Goal: Transaction & Acquisition: Purchase product/service

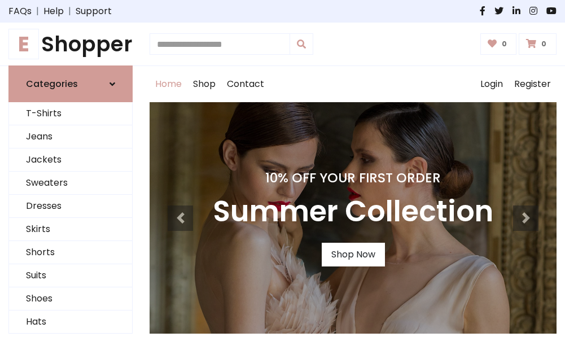
click at [282, 181] on h4 "10% Off Your First Order" at bounding box center [353, 178] width 281 height 16
click at [353, 255] on link "Shop Now" at bounding box center [353, 255] width 63 height 24
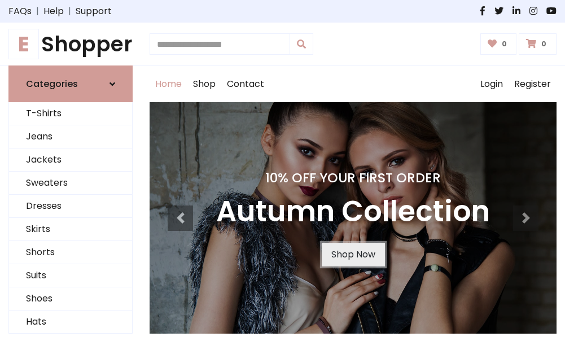
click at [353, 255] on link "Shop Now" at bounding box center [353, 255] width 63 height 24
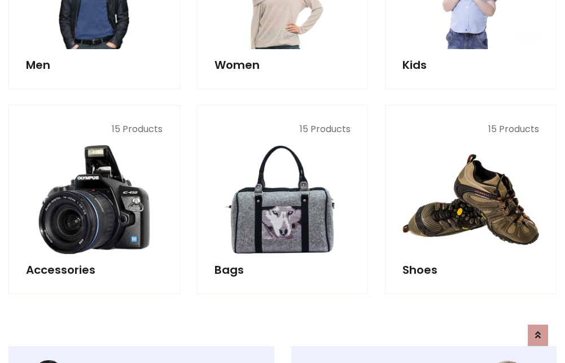
scroll to position [1126, 0]
